Goal: Book appointment/travel/reservation

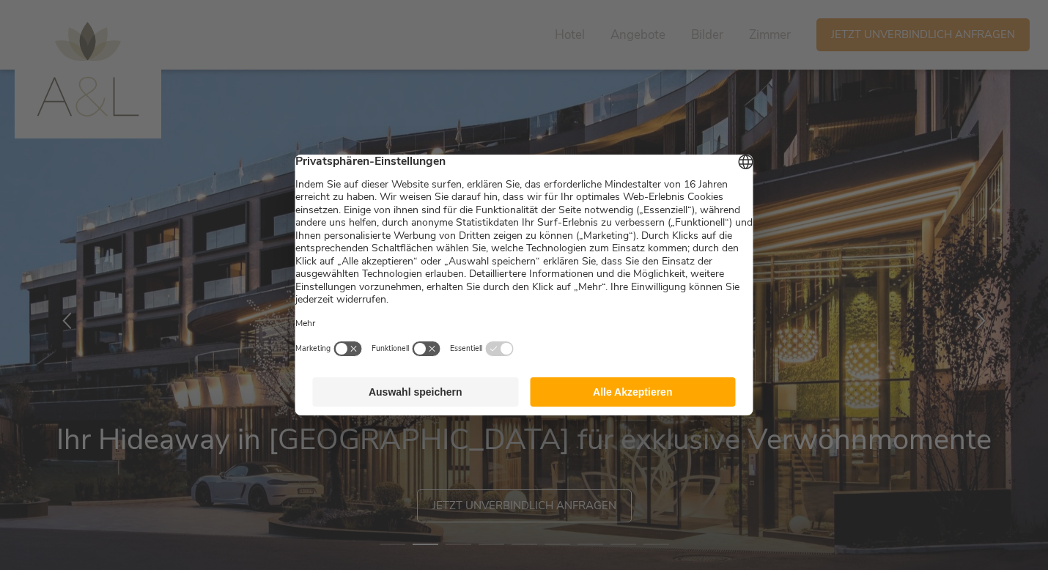
click at [368, 405] on button "Auswahl speichern" at bounding box center [416, 391] width 206 height 29
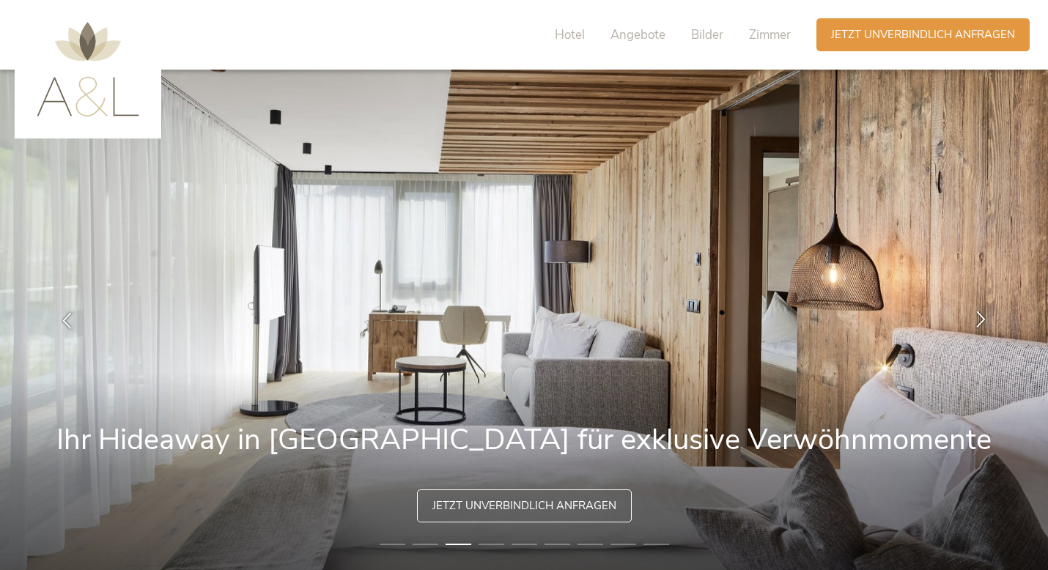
click at [980, 315] on icon at bounding box center [980, 318] width 17 height 17
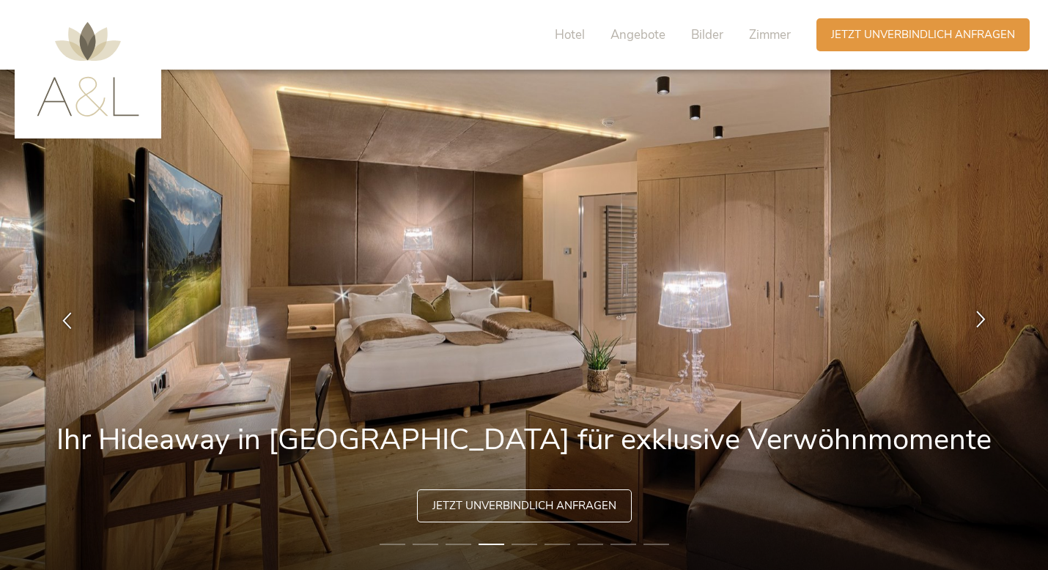
click at [980, 315] on icon at bounding box center [980, 318] width 17 height 17
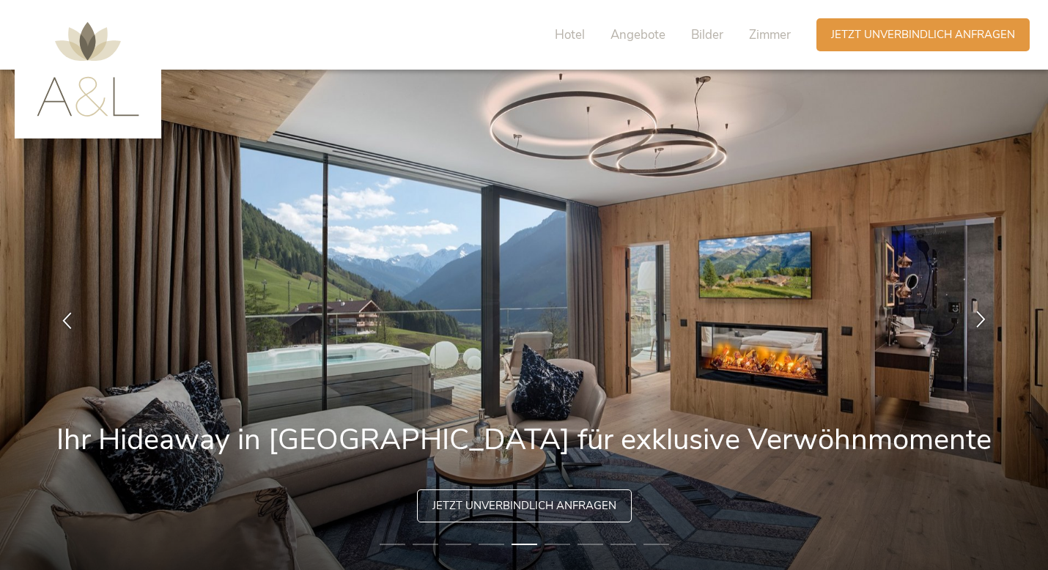
click at [980, 315] on icon at bounding box center [980, 318] width 17 height 17
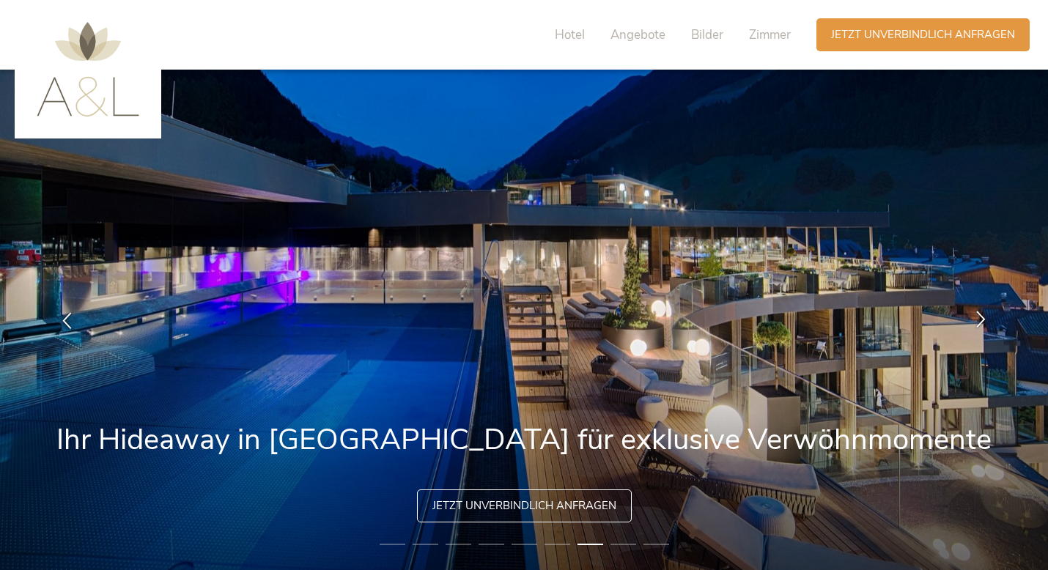
click at [979, 317] on icon at bounding box center [980, 318] width 17 height 17
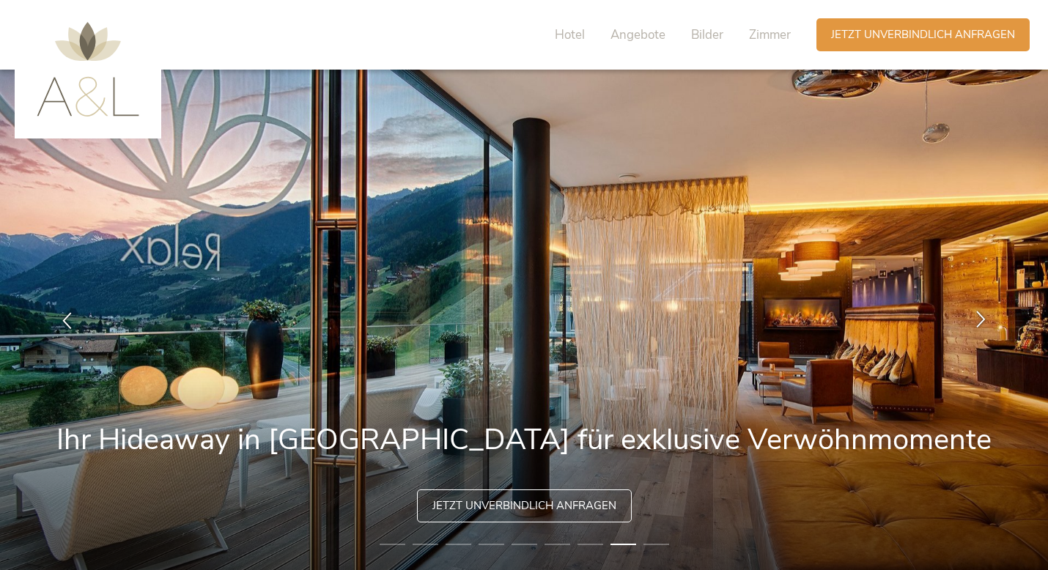
click at [979, 317] on icon at bounding box center [980, 318] width 17 height 17
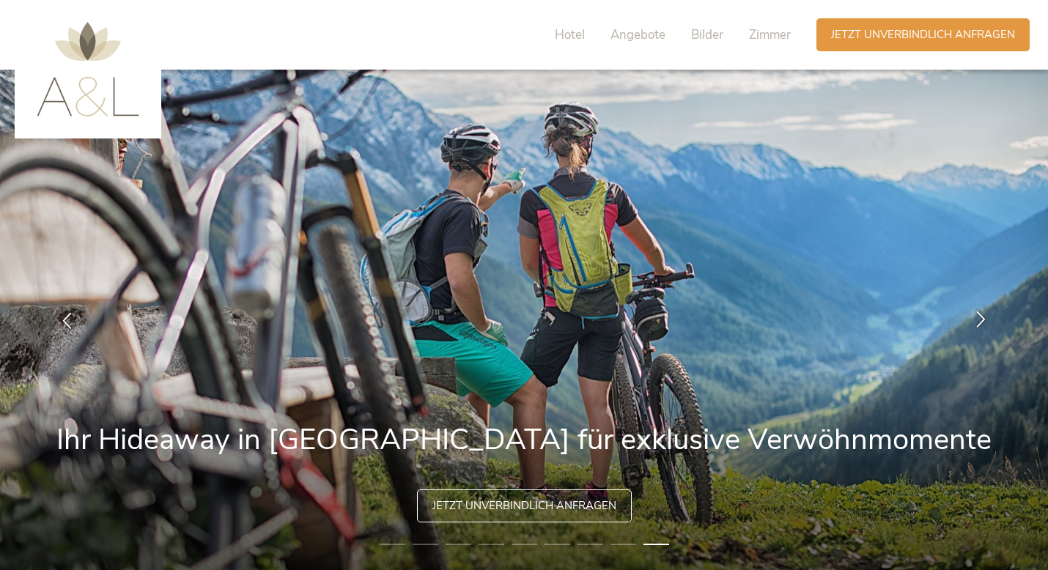
click at [979, 317] on icon at bounding box center [980, 318] width 17 height 17
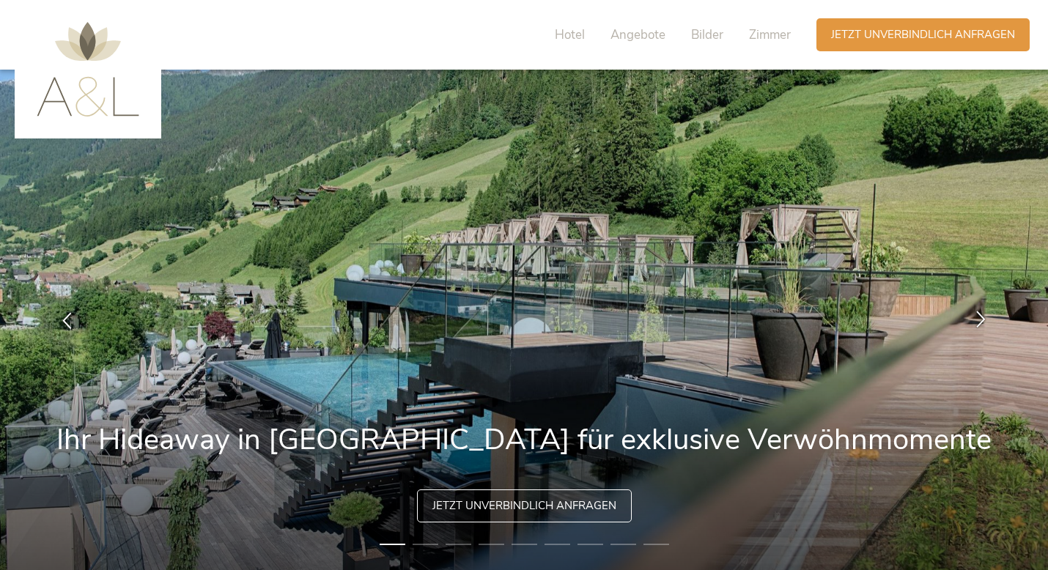
click at [979, 317] on icon at bounding box center [980, 318] width 17 height 17
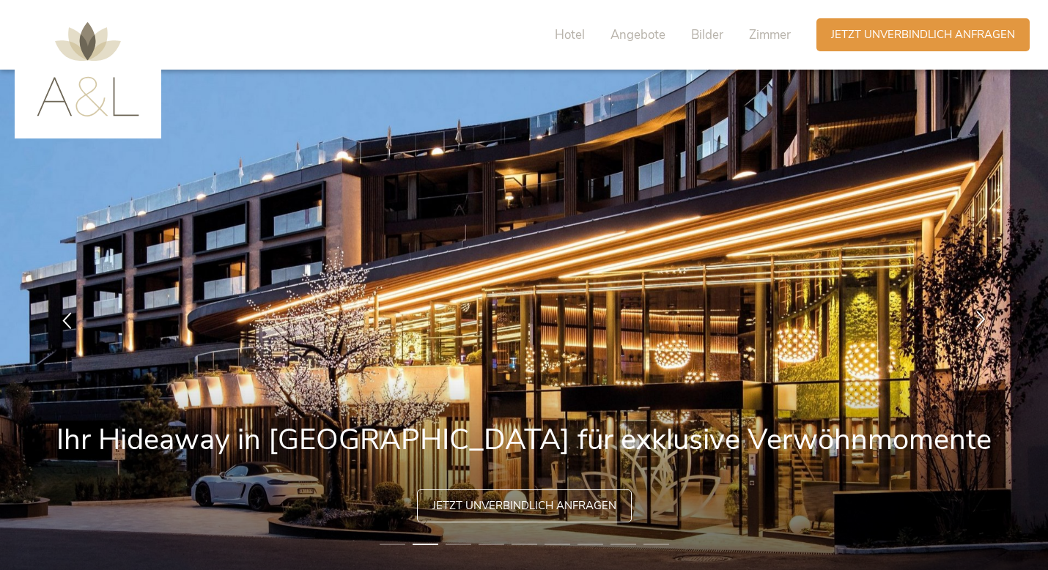
click at [979, 317] on icon at bounding box center [980, 318] width 17 height 17
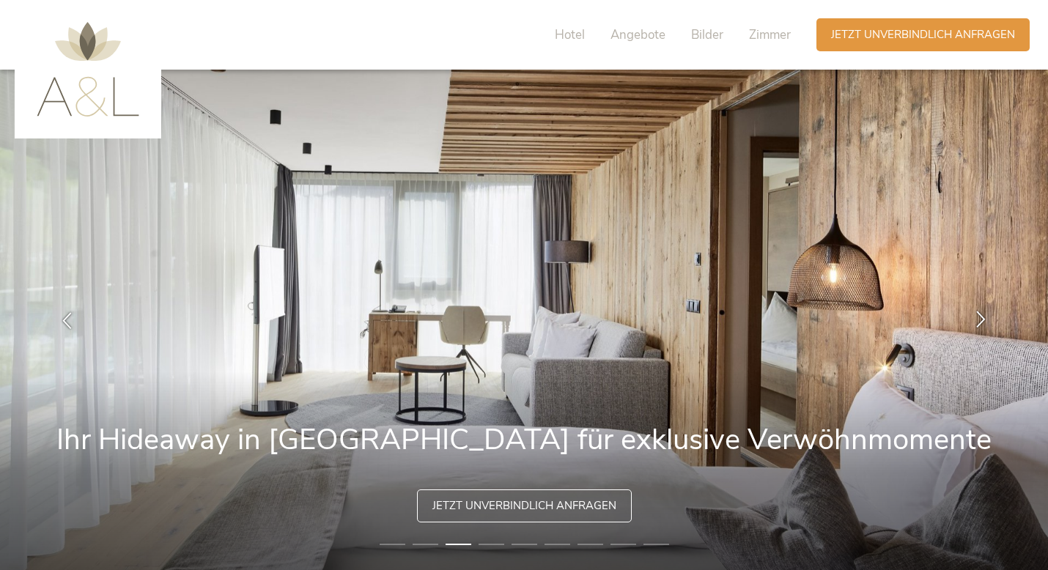
click at [979, 317] on icon at bounding box center [980, 318] width 17 height 17
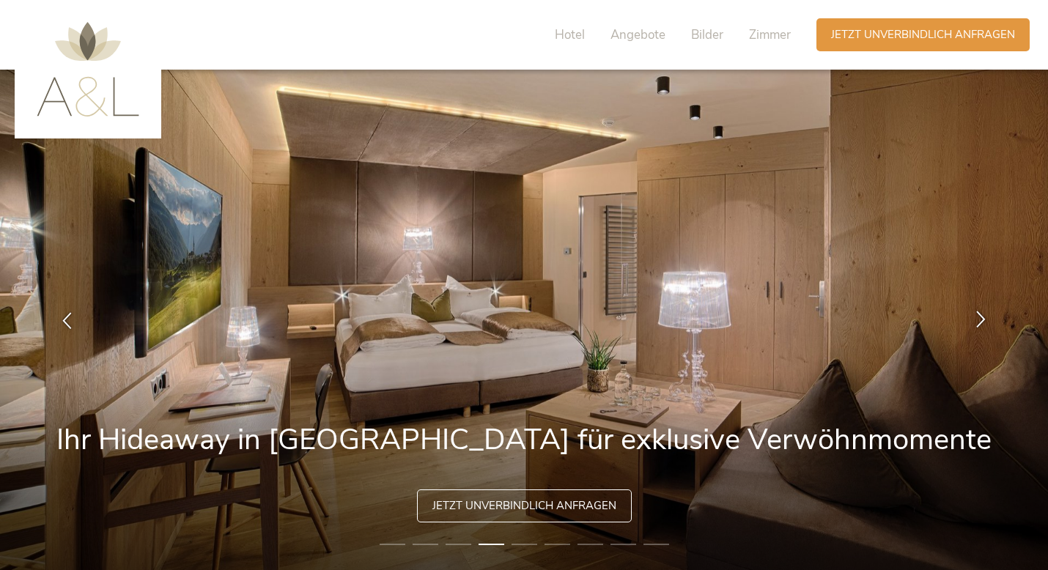
click at [979, 317] on icon at bounding box center [980, 318] width 17 height 17
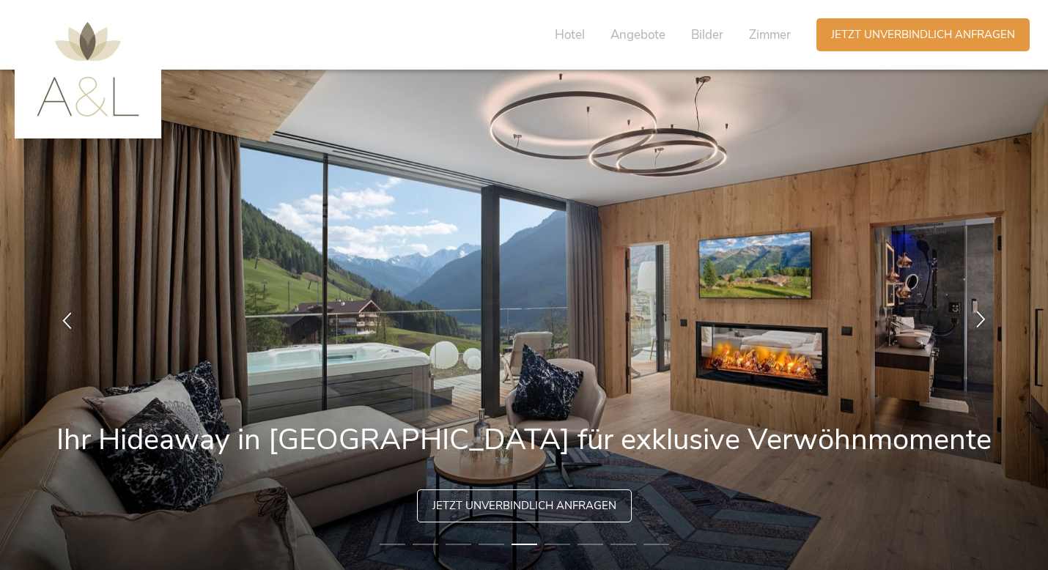
click at [979, 317] on icon at bounding box center [980, 318] width 17 height 17
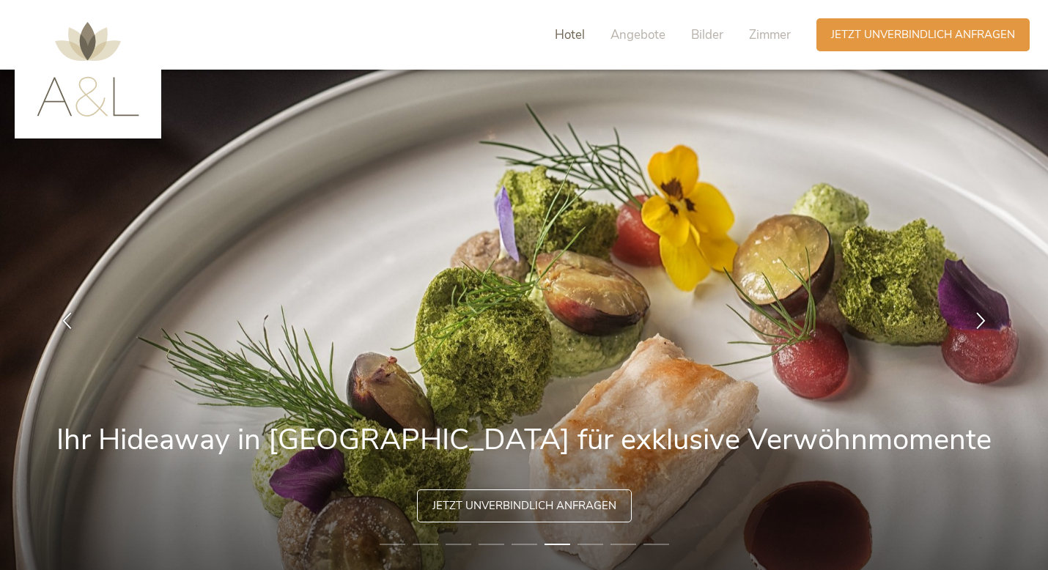
click at [578, 36] on span "Hotel" at bounding box center [570, 34] width 30 height 17
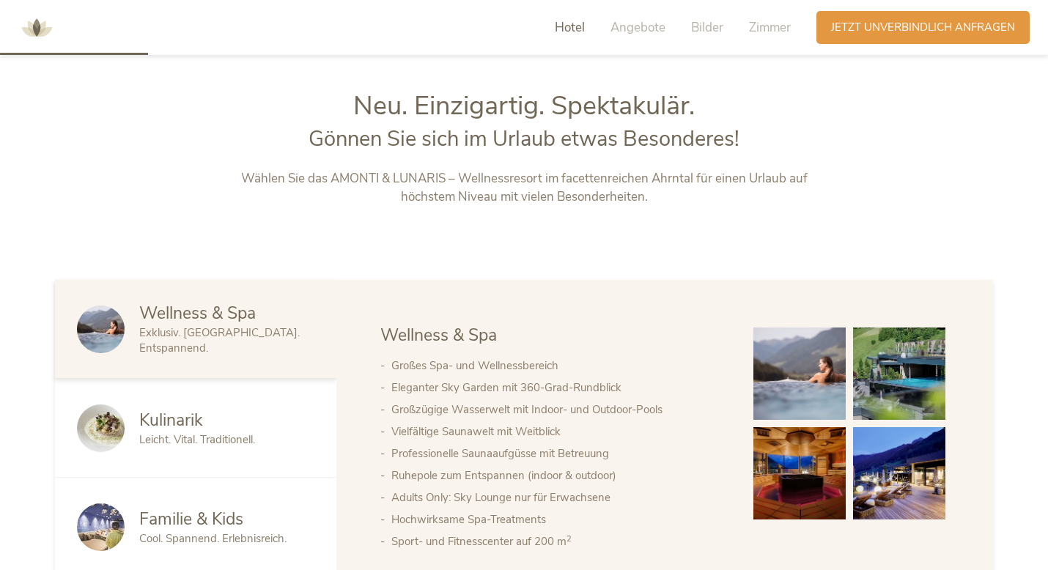
scroll to position [621, 0]
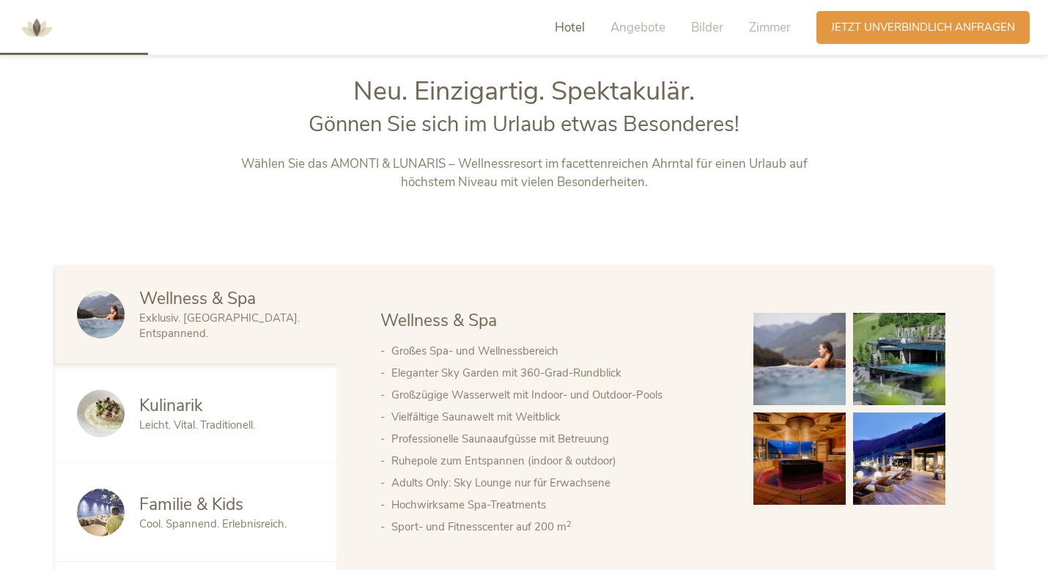
click at [217, 369] on div "Kulinarik Leicht. Vital. Traditionell." at bounding box center [195, 413] width 281 height 99
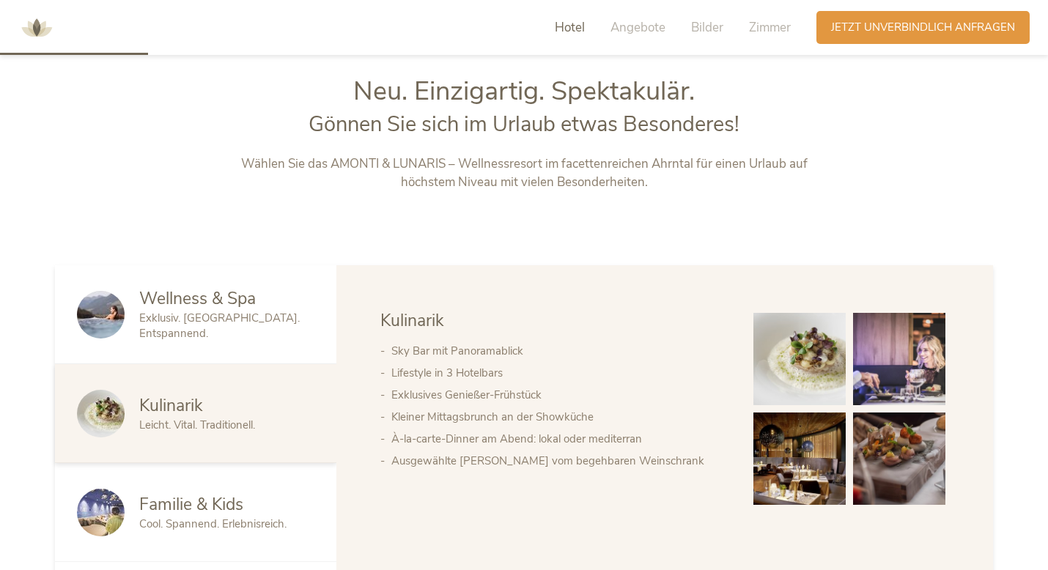
click at [773, 350] on img at bounding box center [799, 359] width 92 height 92
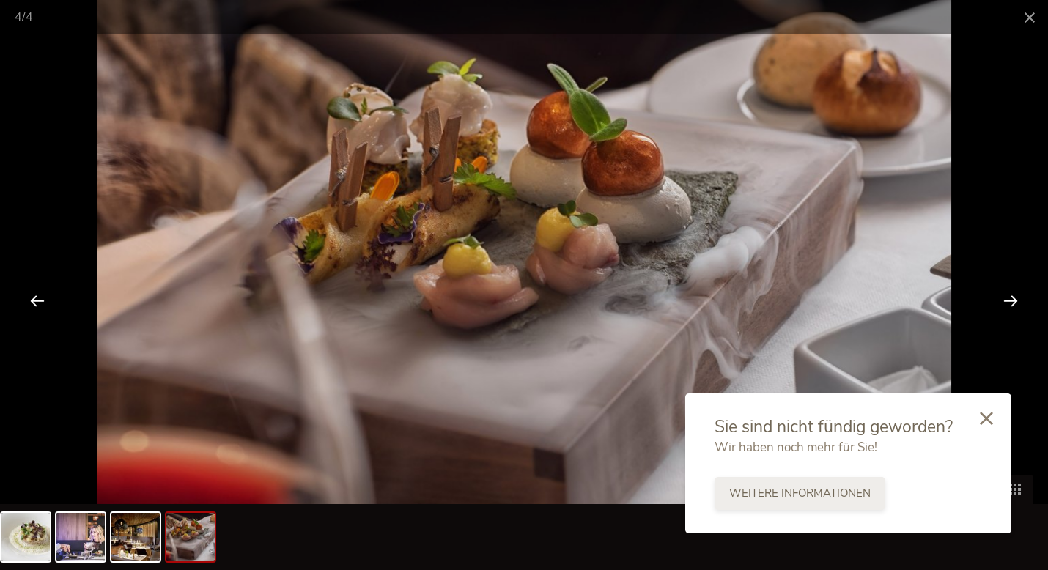
click at [852, 492] on span "Weitere Informationen" at bounding box center [799, 493] width 141 height 15
click at [987, 407] on div at bounding box center [986, 418] width 50 height 52
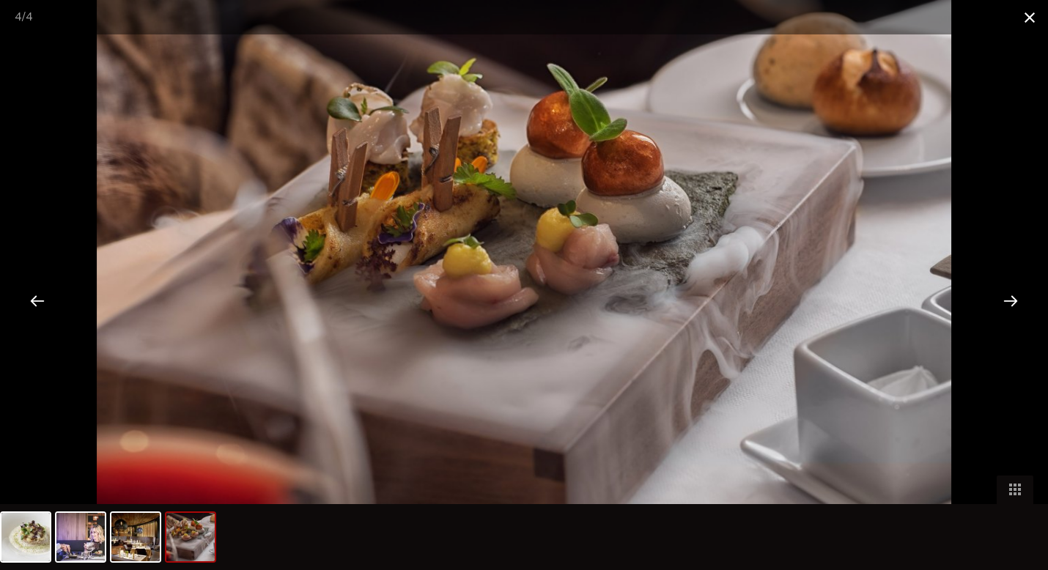
click at [1032, 20] on span at bounding box center [1029, 17] width 37 height 34
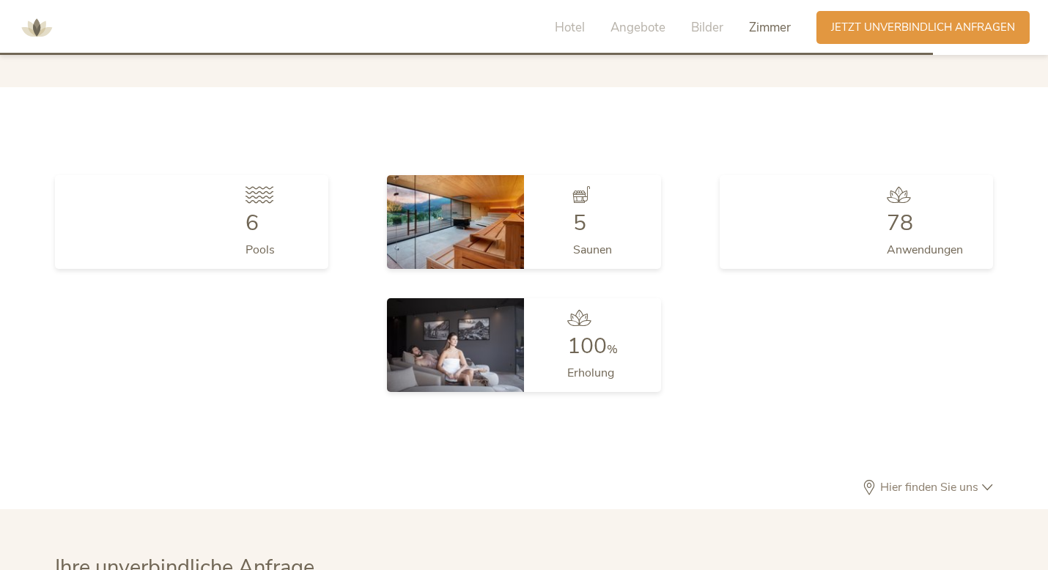
scroll to position [3753, 0]
